Goal: Find specific page/section

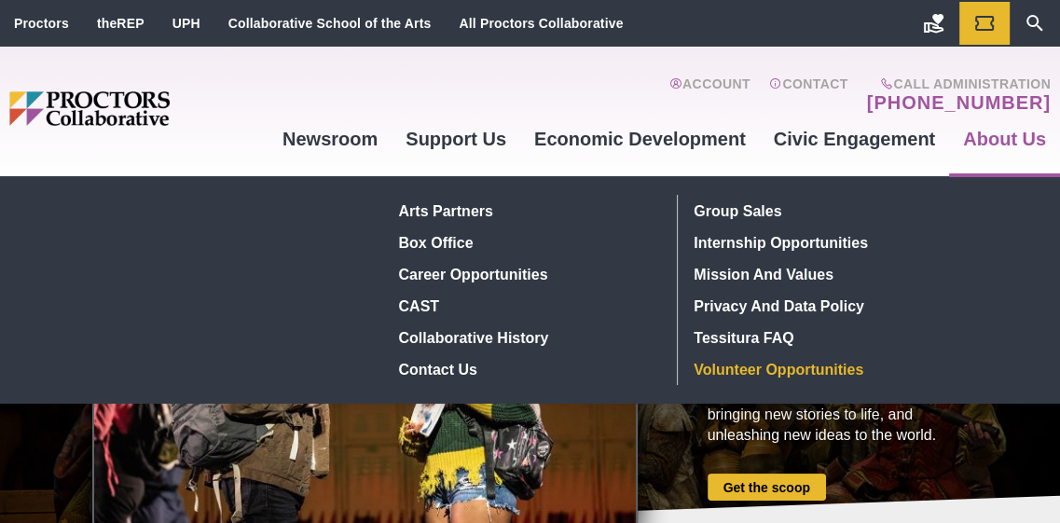
click at [764, 367] on link "Volunteer Opportunities" at bounding box center [823, 369] width 272 height 32
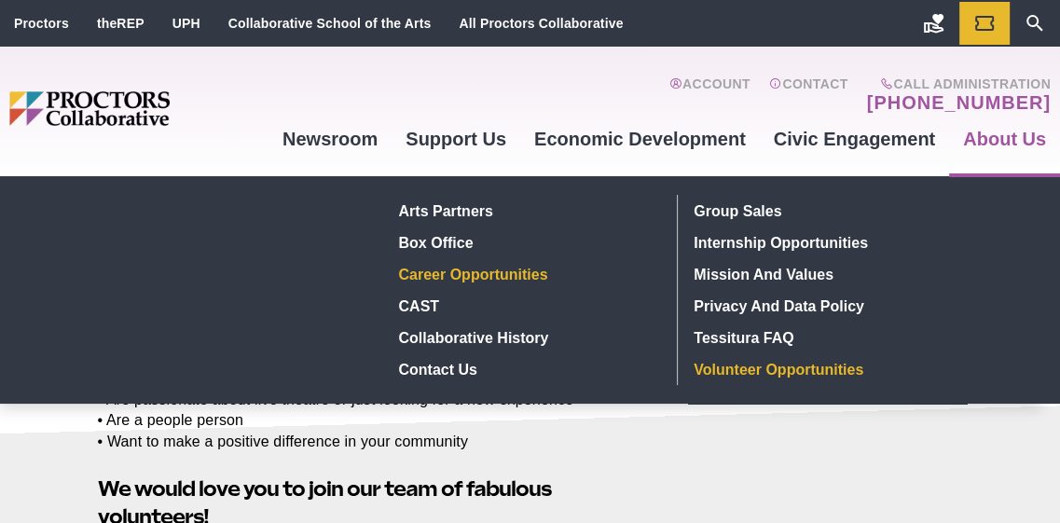
click at [462, 269] on link "Career Opportunities" at bounding box center [526, 274] width 271 height 32
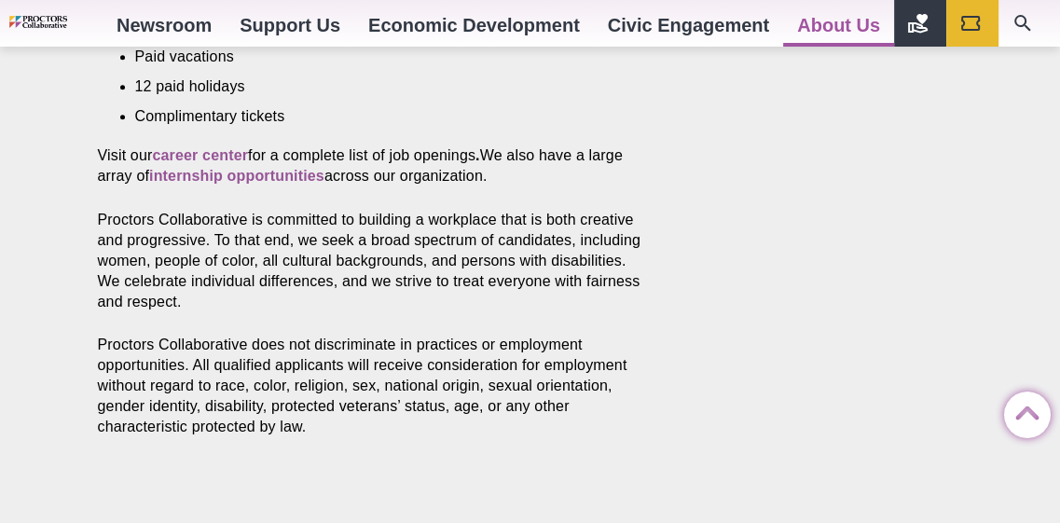
scroll to position [1025, 0]
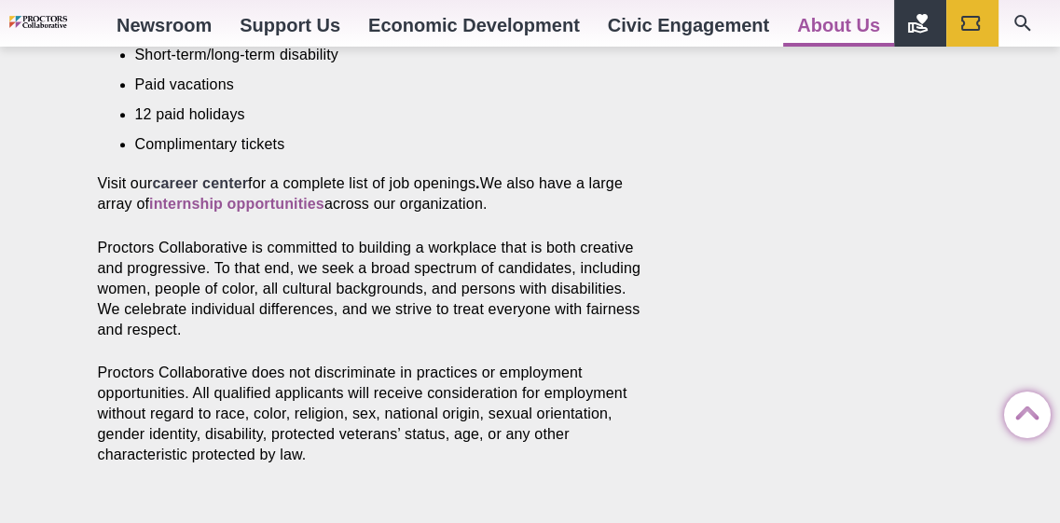
click at [178, 175] on strong "career center" at bounding box center [200, 183] width 96 height 16
